Goal: Check status: Check status

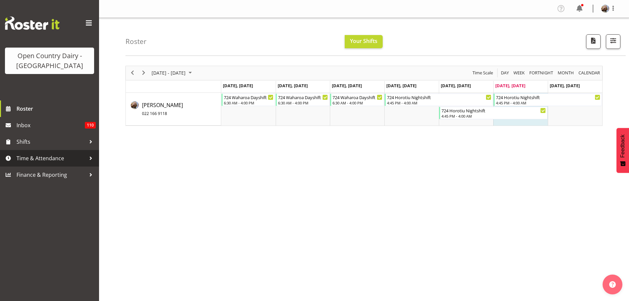
click at [26, 156] on span "Time & Attendance" at bounding box center [51, 158] width 69 height 10
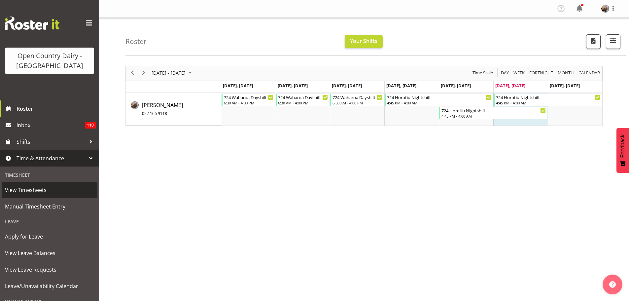
click at [18, 188] on span "View Timesheets" at bounding box center [49, 190] width 89 height 10
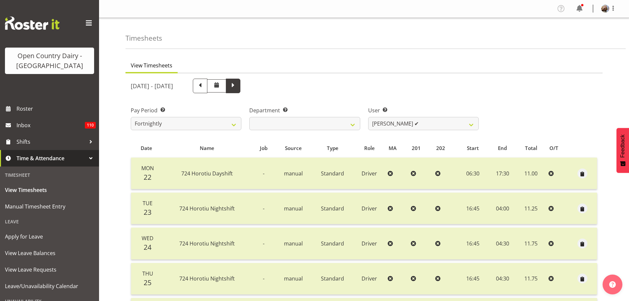
click at [237, 86] on span at bounding box center [233, 85] width 9 height 9
select select
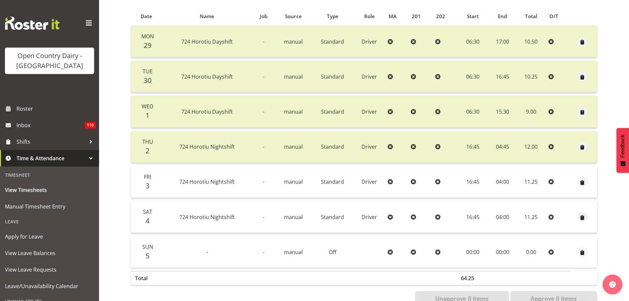
scroll to position [132, 0]
click at [26, 106] on span "Roster" at bounding box center [56, 109] width 79 height 10
